Goal: Task Accomplishment & Management: Use online tool/utility

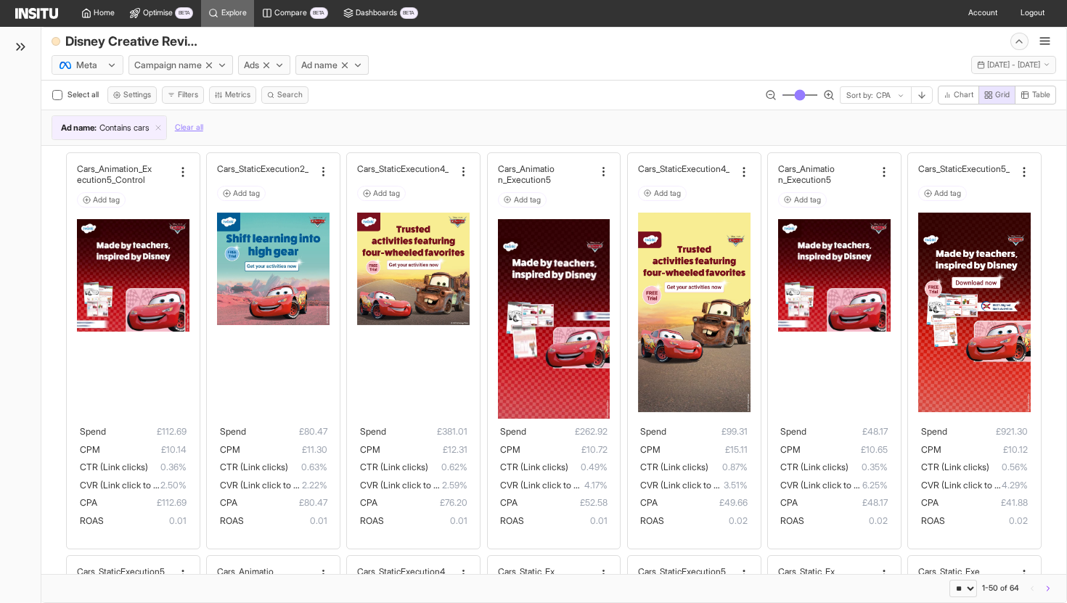
select select "**"
click at [28, 46] on icon at bounding box center [20, 46] width 15 height 15
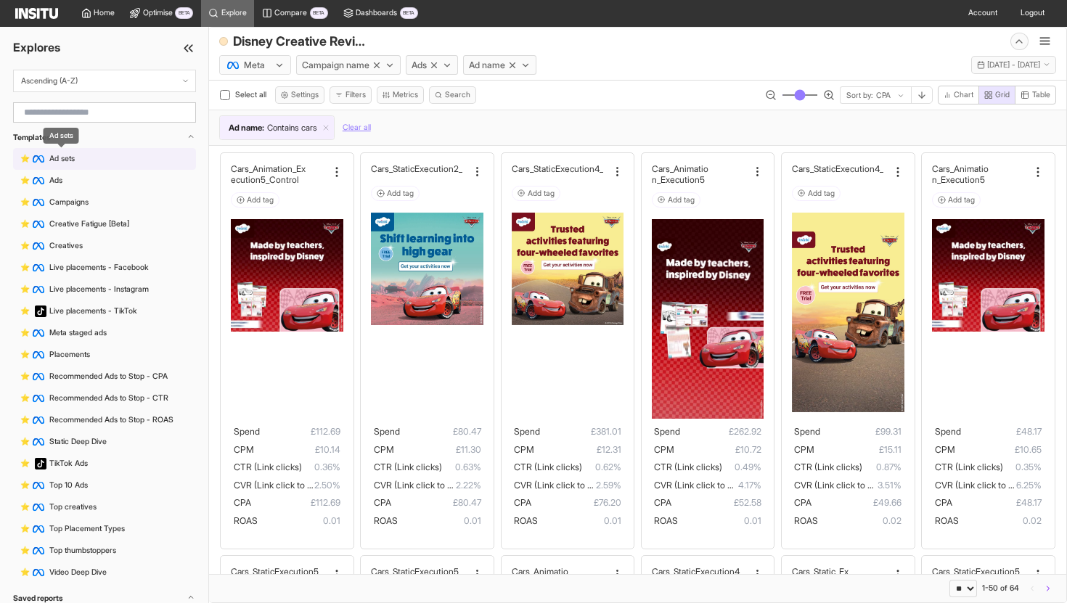
click at [71, 158] on span "Ad sets" at bounding box center [61, 159] width 25 height 10
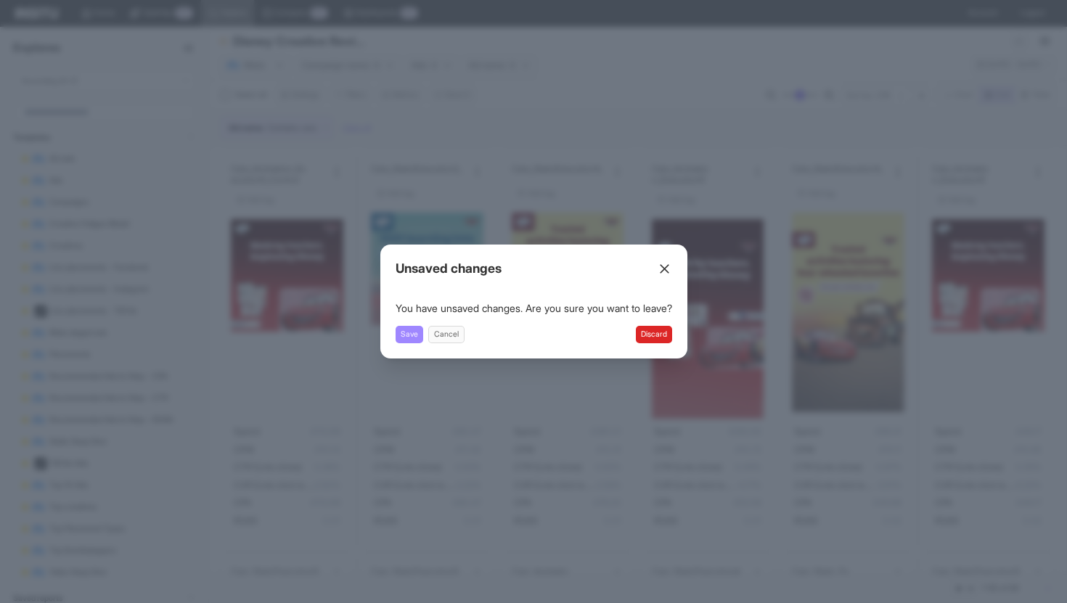
click at [408, 337] on button "Save" at bounding box center [410, 335] width 28 height 18
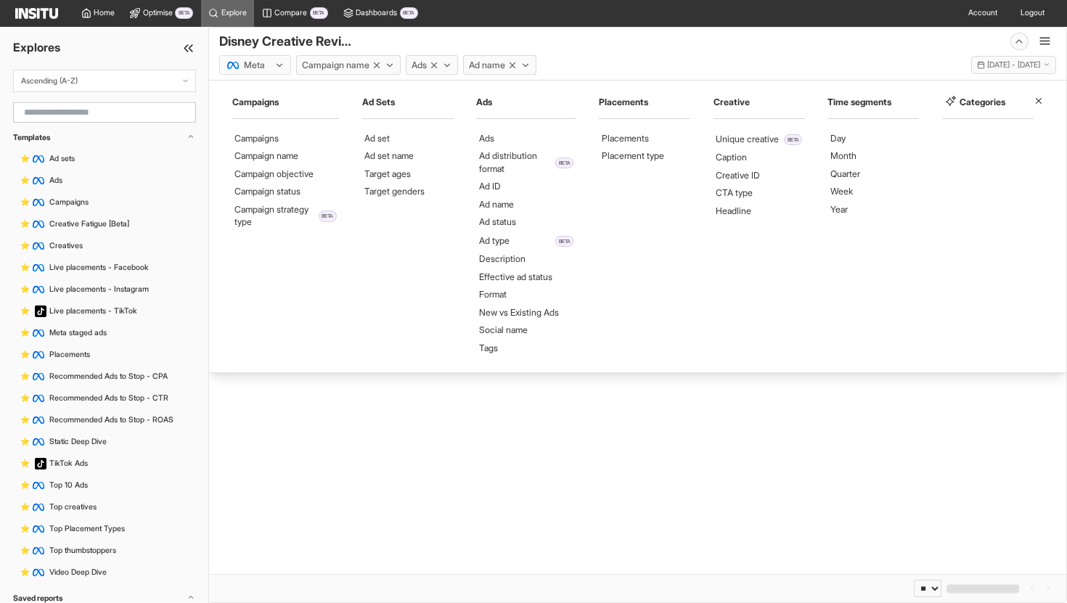
click at [338, 62] on span "Campaign name" at bounding box center [336, 65] width 68 height 13
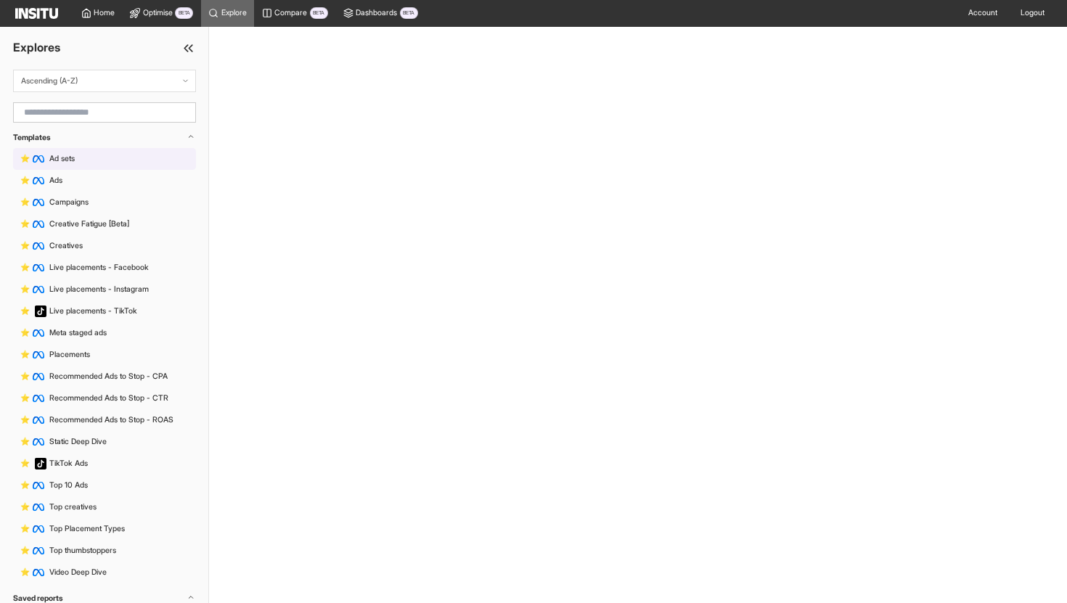
click at [74, 159] on span "Ad sets" at bounding box center [61, 159] width 25 height 10
select select "**"
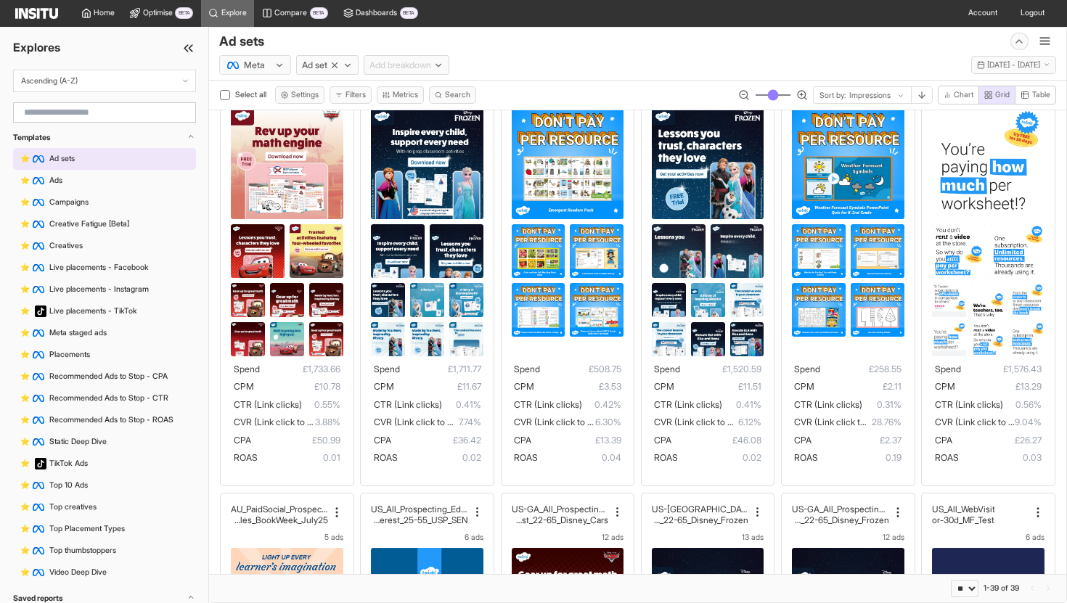
scroll to position [171, 0]
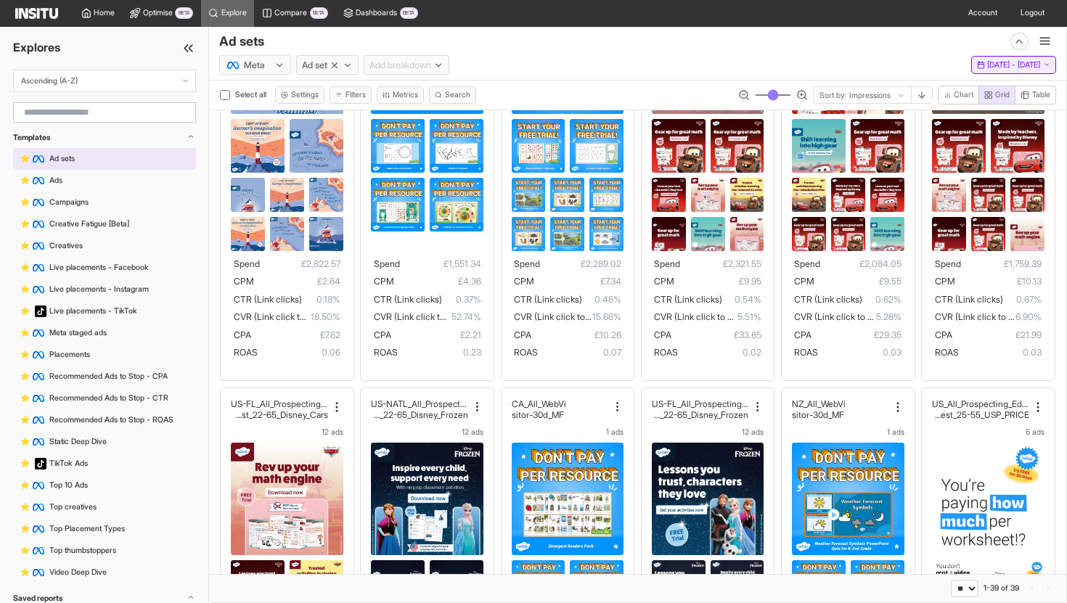
click at [988, 64] on span "[DATE] - [DATE]" at bounding box center [1014, 65] width 53 height 10
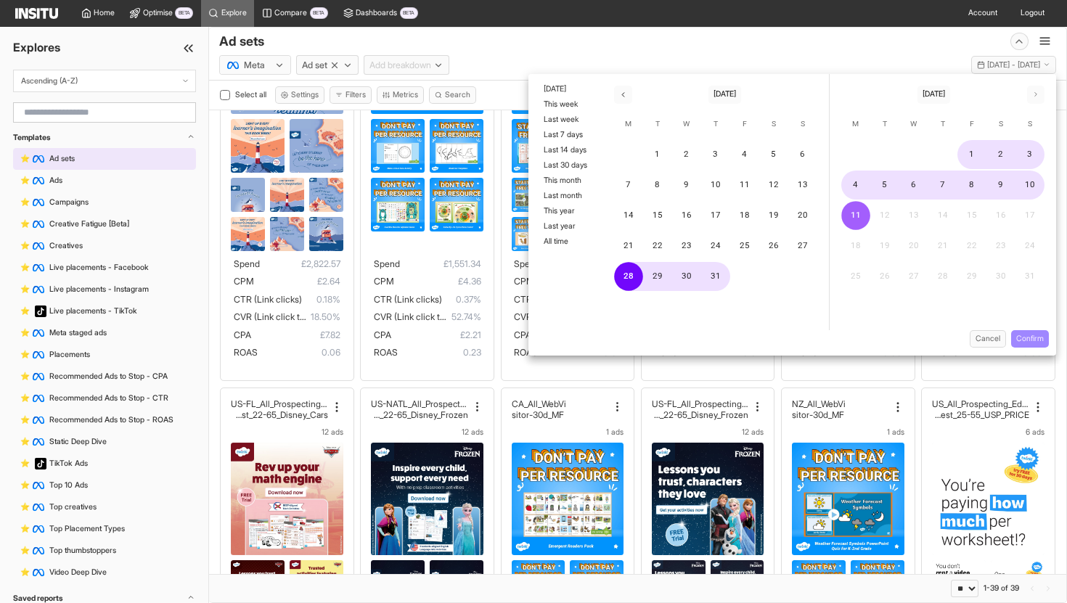
click at [1041, 334] on button "Confirm" at bounding box center [1031, 339] width 38 height 18
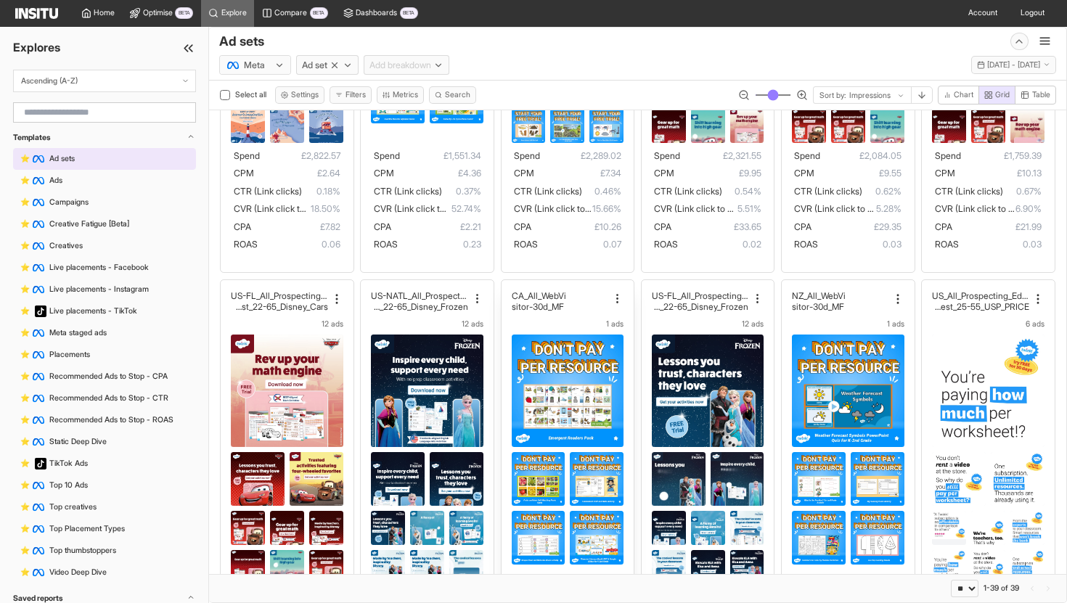
scroll to position [318, 0]
